Goal: Transaction & Acquisition: Obtain resource

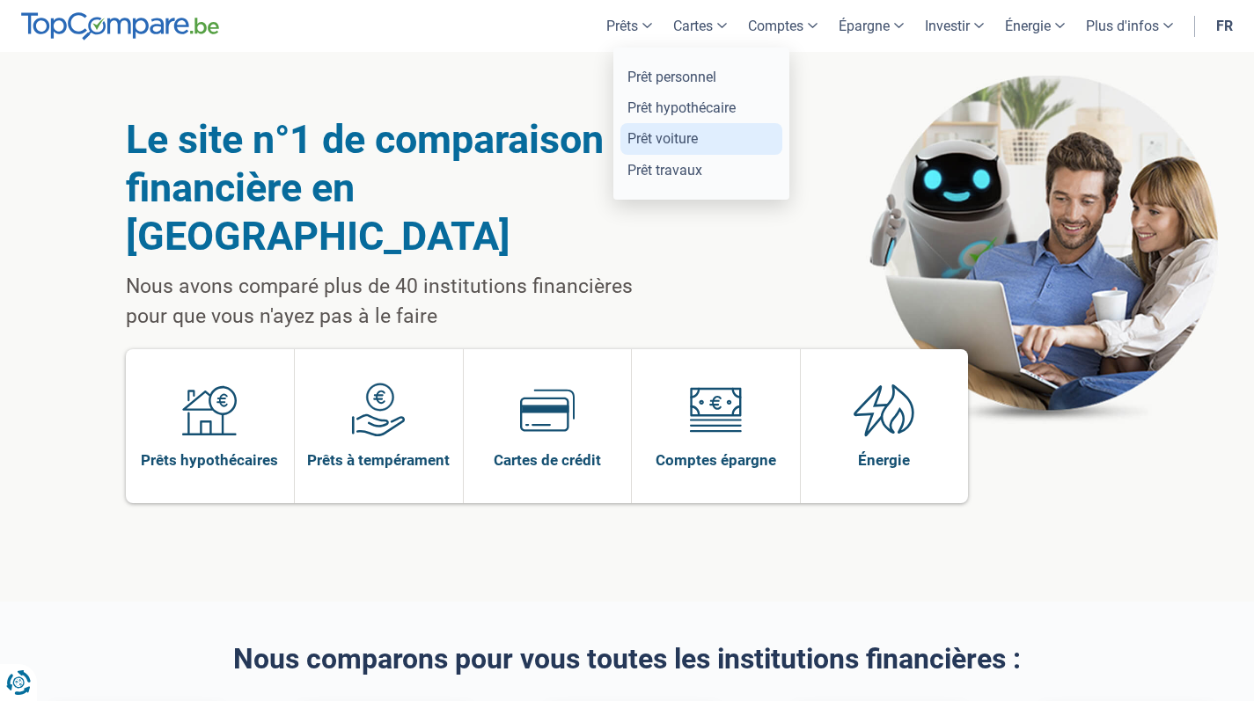
click at [670, 135] on link "Prêt voiture" at bounding box center [701, 138] width 162 height 31
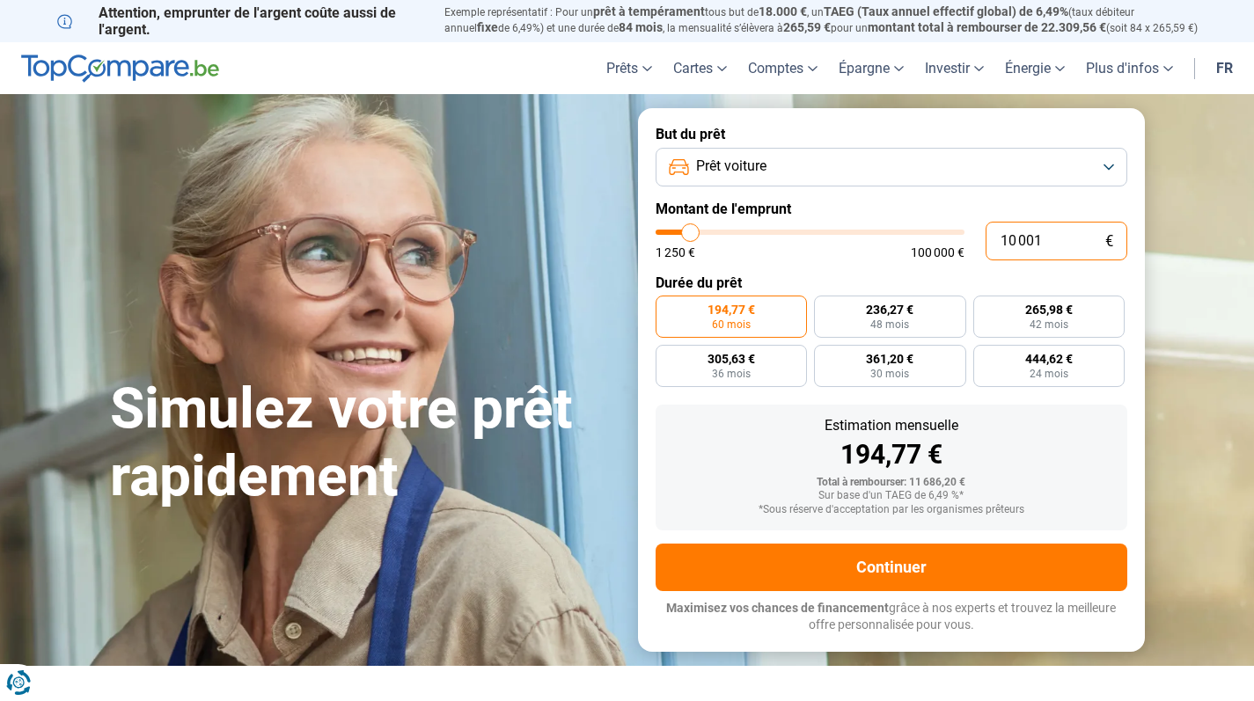
drag, startPoint x: 1056, startPoint y: 237, endPoint x: 963, endPoint y: 237, distance: 93.3
click at [963, 237] on div "10 001 € 1 250 € 100 000 €" at bounding box center [892, 241] width 472 height 39
type input "10000"
radio input "true"
type input "1"
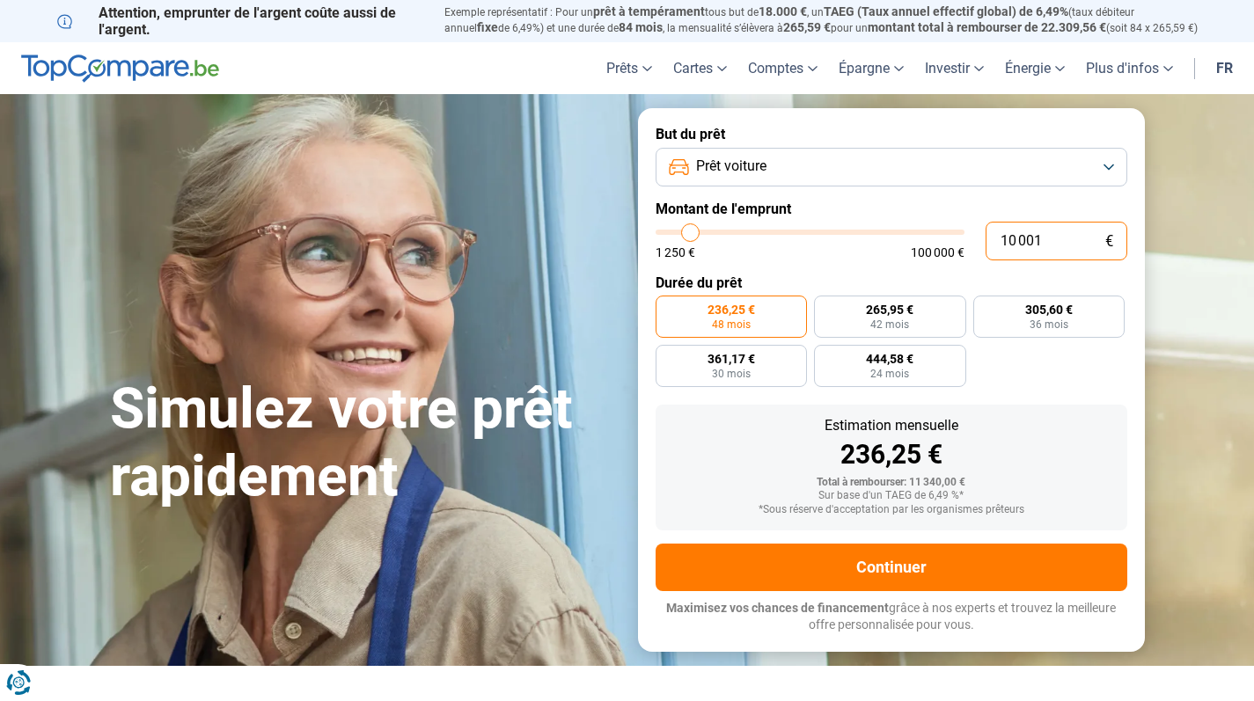
type input "1250"
type input "12"
type input "1250"
type input "124"
type input "1250"
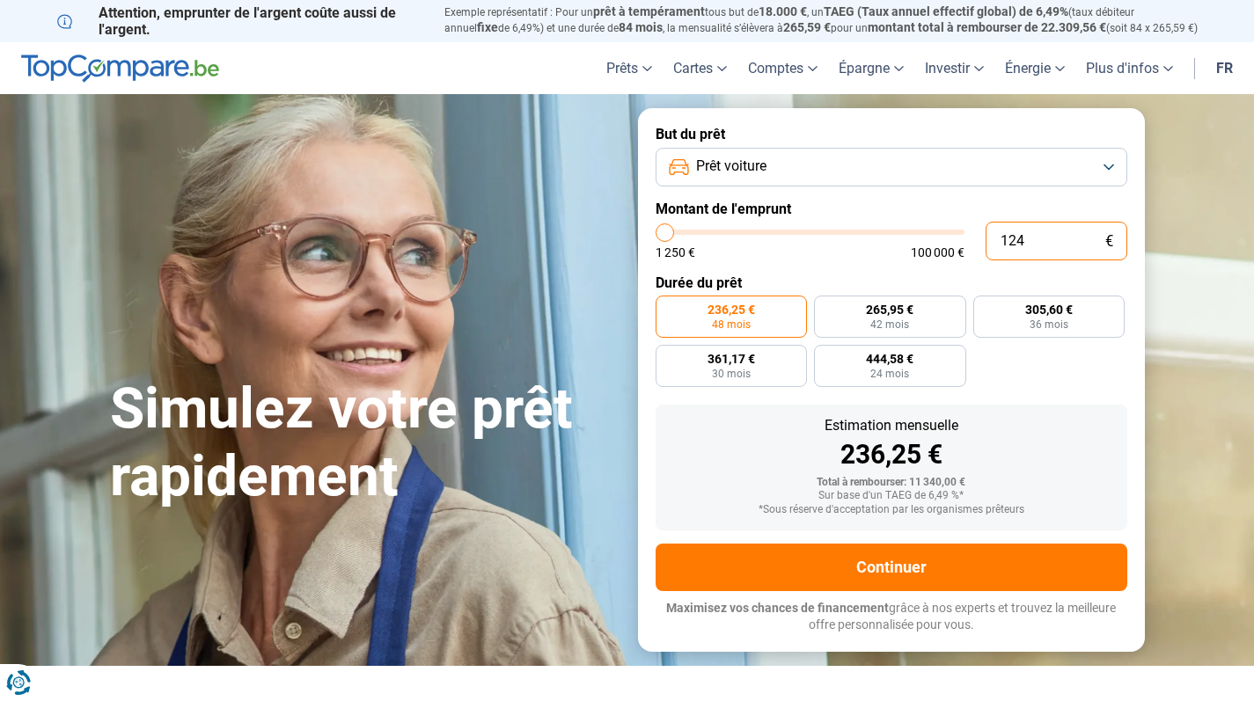
type input "1 249"
type input "1250"
type input "12 499"
type input "12500"
type input "124 999"
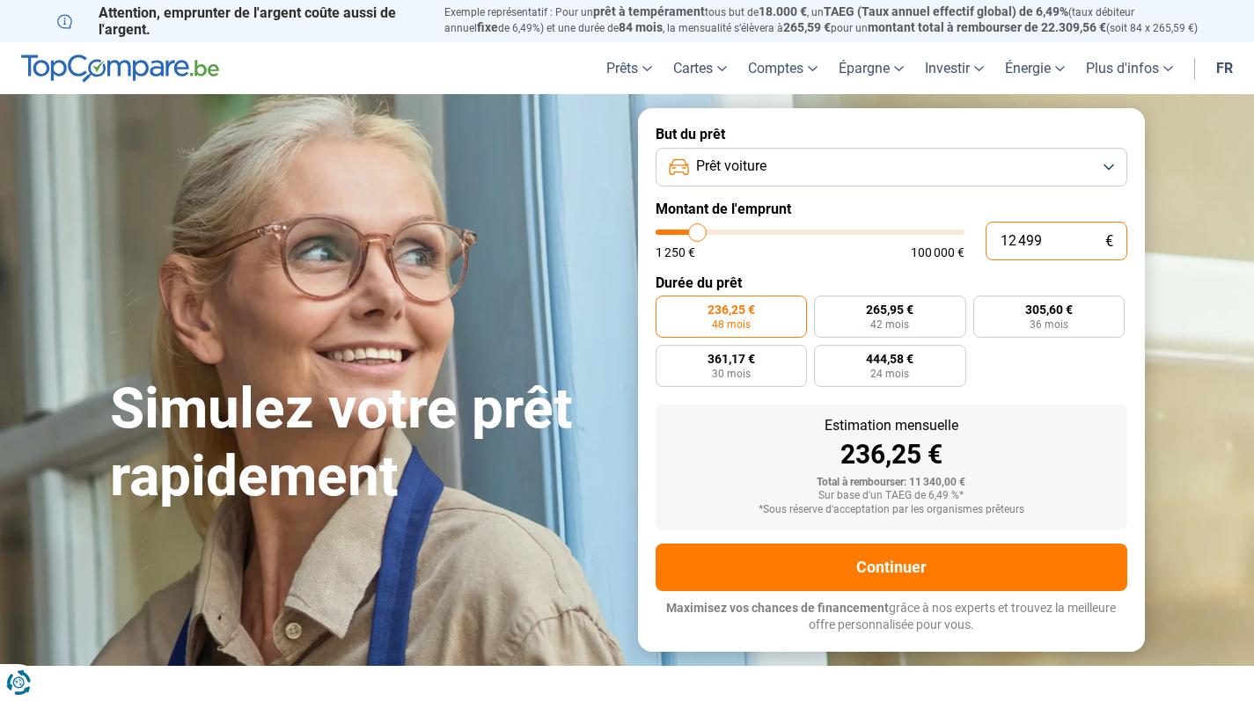
type input "100000"
type input "12 499"
type input "12500"
click at [976, 272] on form "But du prêt Prêt voiture Montant de l'emprunt 12 499 € 1 250 € 100 000 € Durée …" at bounding box center [891, 379] width 507 height 543
click at [937, 312] on label "295,29 € 48 mois" at bounding box center [890, 317] width 152 height 42
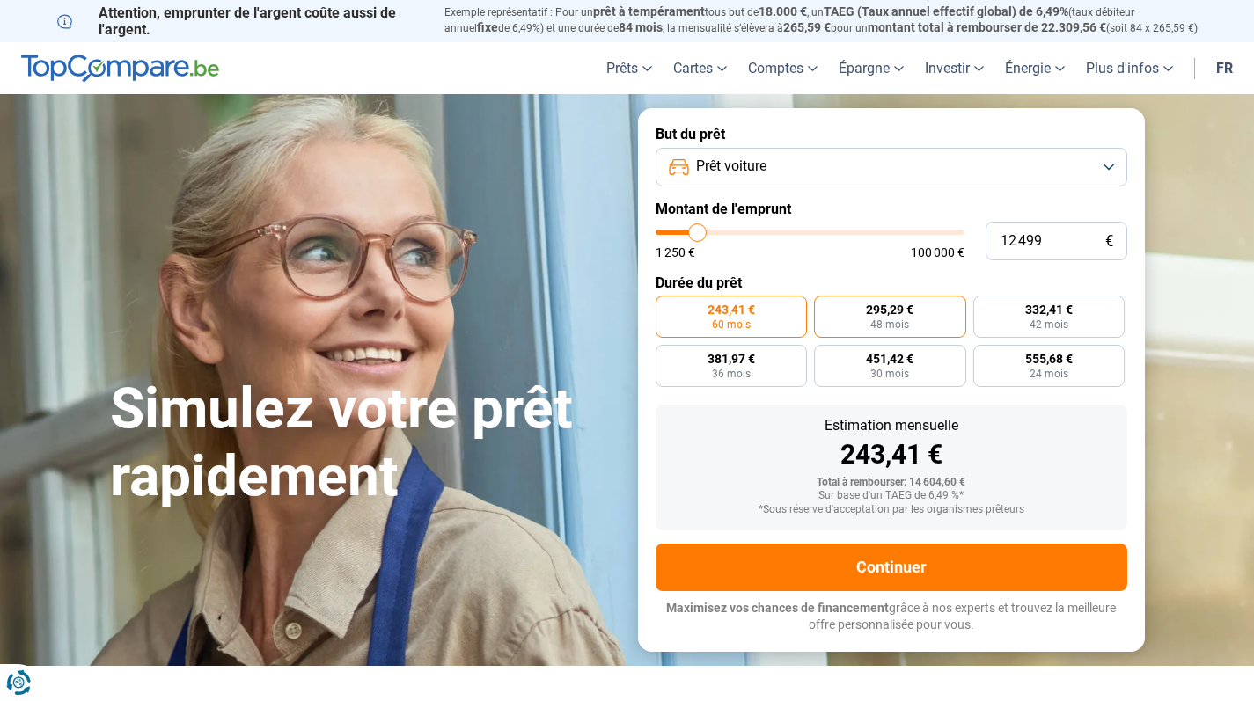
click at [825, 307] on input "295,29 € 48 mois" at bounding box center [819, 301] width 11 height 11
radio input "true"
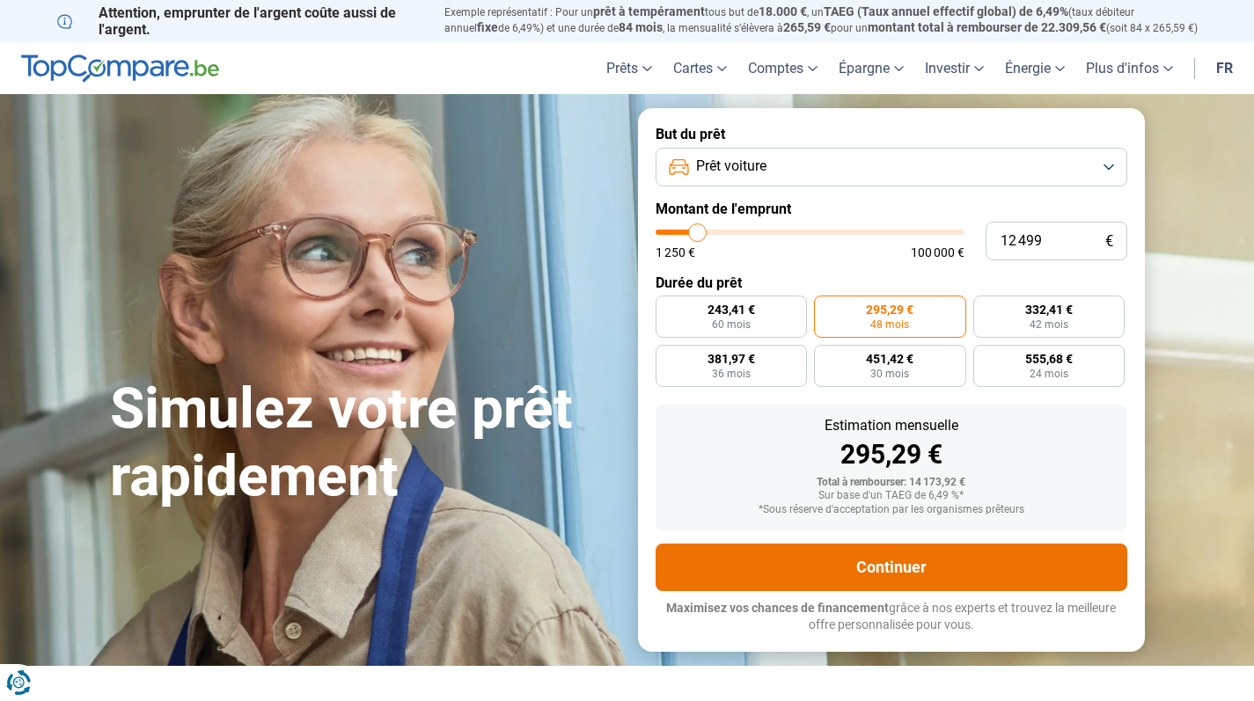
click at [1000, 562] on button "Continuer" at bounding box center [892, 568] width 472 height 48
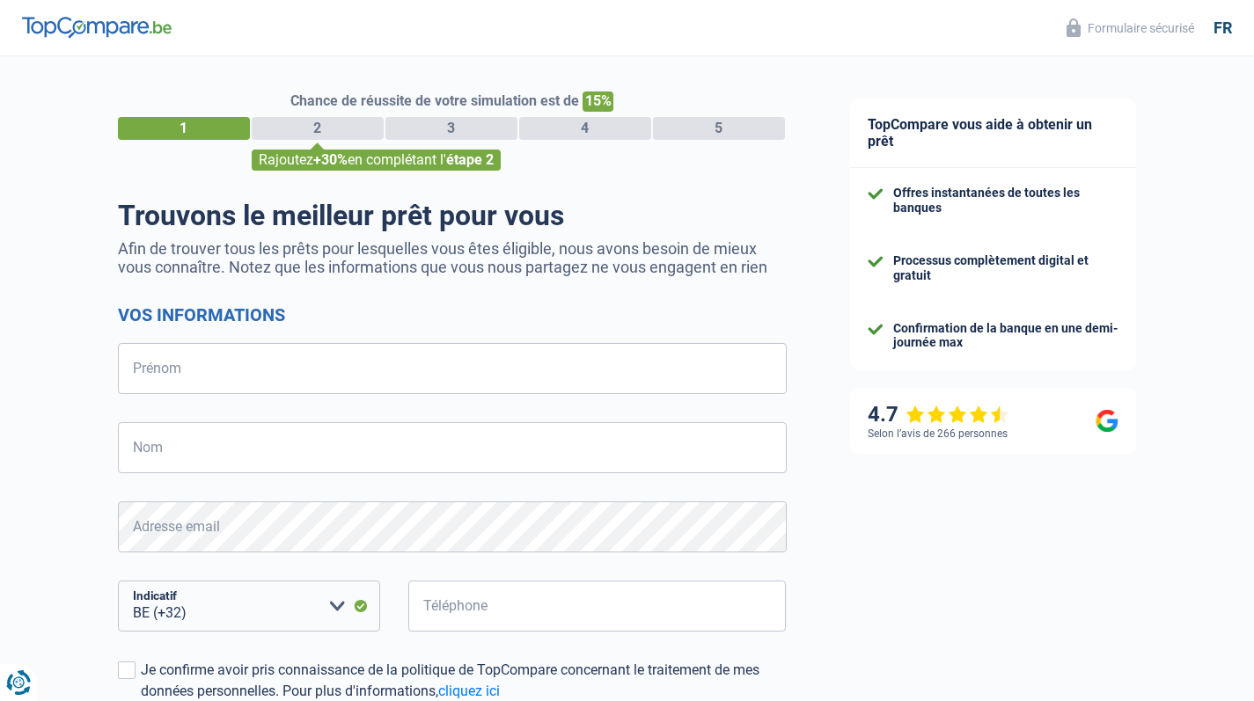
select select "32"
click at [126, 39] on header "Formulaire sécurisé fr" at bounding box center [627, 28] width 1254 height 56
